Goal: Obtain resource: Obtain resource

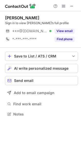
scroll to position [111, 81]
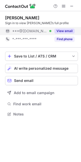
click at [59, 31] on button "View email" at bounding box center [64, 31] width 20 height 5
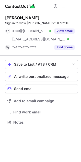
scroll to position [119, 81]
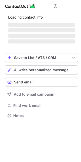
scroll to position [119, 81]
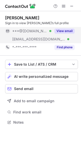
click at [63, 29] on button "View email" at bounding box center [64, 31] width 20 height 5
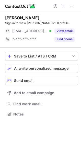
scroll to position [111, 81]
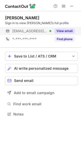
click at [68, 30] on button "View email" at bounding box center [64, 31] width 20 height 5
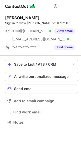
scroll to position [119, 81]
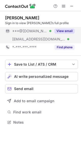
click at [59, 30] on button "View email" at bounding box center [64, 31] width 20 height 5
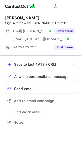
scroll to position [119, 81]
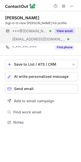
click at [66, 33] on button "View email" at bounding box center [64, 31] width 20 height 5
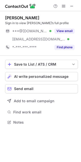
scroll to position [119, 81]
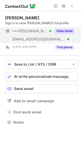
click at [63, 30] on button "View email" at bounding box center [64, 31] width 20 height 5
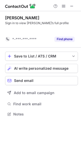
scroll to position [2, 3]
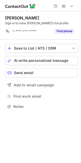
scroll to position [103, 81]
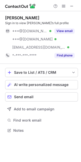
scroll to position [127, 81]
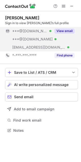
click at [61, 29] on button "View email" at bounding box center [64, 31] width 20 height 5
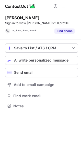
scroll to position [2, 3]
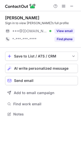
scroll to position [111, 81]
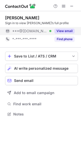
click at [69, 31] on button "View email" at bounding box center [64, 31] width 20 height 5
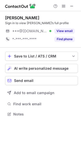
scroll to position [111, 81]
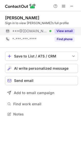
click at [58, 30] on button "View email" at bounding box center [64, 31] width 20 height 5
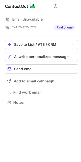
scroll to position [99, 81]
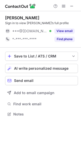
scroll to position [111, 81]
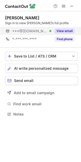
click at [59, 31] on button "View email" at bounding box center [64, 31] width 20 height 5
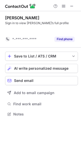
scroll to position [2, 3]
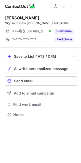
scroll to position [111, 81]
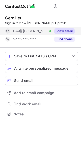
click at [65, 29] on button "View email" at bounding box center [64, 31] width 20 height 5
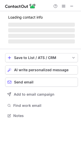
scroll to position [119, 81]
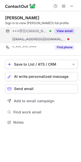
click at [62, 30] on button "View email" at bounding box center [64, 31] width 20 height 5
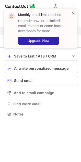
scroll to position [111, 81]
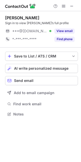
scroll to position [111, 81]
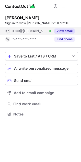
click at [66, 29] on button "View email" at bounding box center [64, 31] width 20 height 5
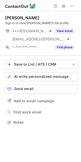
scroll to position [119, 81]
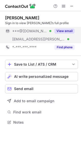
click at [59, 30] on button "View email" at bounding box center [64, 31] width 20 height 5
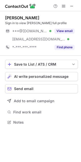
scroll to position [119, 81]
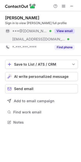
click at [63, 29] on button "View email" at bounding box center [64, 31] width 20 height 5
click at [66, 29] on button "View email" at bounding box center [64, 31] width 20 height 5
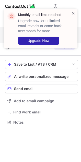
click at [66, 29] on div "Monthly email limit reached Upgrade now for unlimited email reveals or come bac…" at bounding box center [44, 28] width 52 height 33
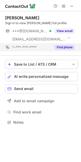
scroll to position [119, 81]
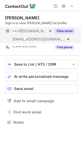
click at [66, 29] on button "View email" at bounding box center [64, 31] width 20 height 5
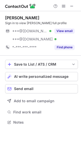
scroll to position [119, 81]
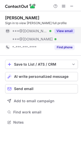
click at [69, 30] on button "View email" at bounding box center [64, 31] width 20 height 5
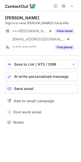
scroll to position [119, 81]
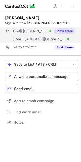
click at [64, 27] on div "View email" at bounding box center [62, 31] width 23 height 8
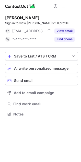
scroll to position [111, 81]
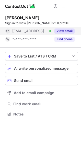
click at [62, 29] on button "View email" at bounding box center [64, 31] width 20 height 5
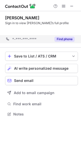
scroll to position [2, 3]
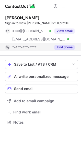
scroll to position [119, 81]
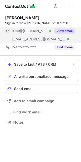
click at [64, 29] on button "View email" at bounding box center [64, 31] width 20 height 5
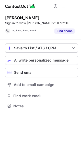
scroll to position [2, 3]
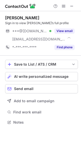
scroll to position [119, 81]
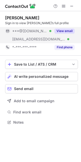
click at [62, 30] on button "View email" at bounding box center [64, 31] width 20 height 5
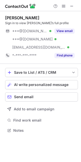
scroll to position [127, 81]
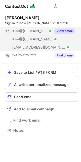
click at [69, 27] on div "View email" at bounding box center [62, 31] width 23 height 8
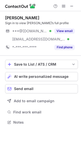
scroll to position [119, 81]
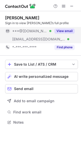
click at [60, 30] on button "View email" at bounding box center [64, 31] width 20 height 5
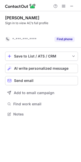
scroll to position [2, 3]
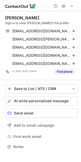
scroll to position [144, 81]
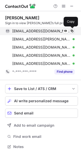
click at [70, 29] on span at bounding box center [72, 31] width 4 height 4
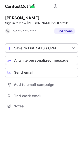
scroll to position [2, 3]
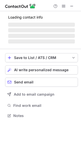
scroll to position [119, 81]
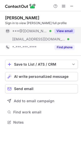
click at [68, 30] on button "View email" at bounding box center [64, 31] width 20 height 5
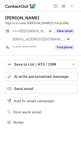
scroll to position [119, 81]
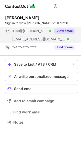
click at [64, 30] on button "View email" at bounding box center [64, 31] width 20 height 5
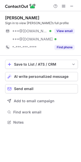
scroll to position [119, 81]
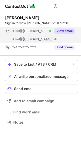
click at [56, 30] on button "View email" at bounding box center [64, 31] width 20 height 5
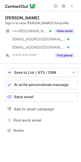
scroll to position [127, 81]
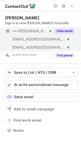
click at [60, 29] on button "View email" at bounding box center [64, 31] width 20 height 5
